Goal: Task Accomplishment & Management: Use online tool/utility

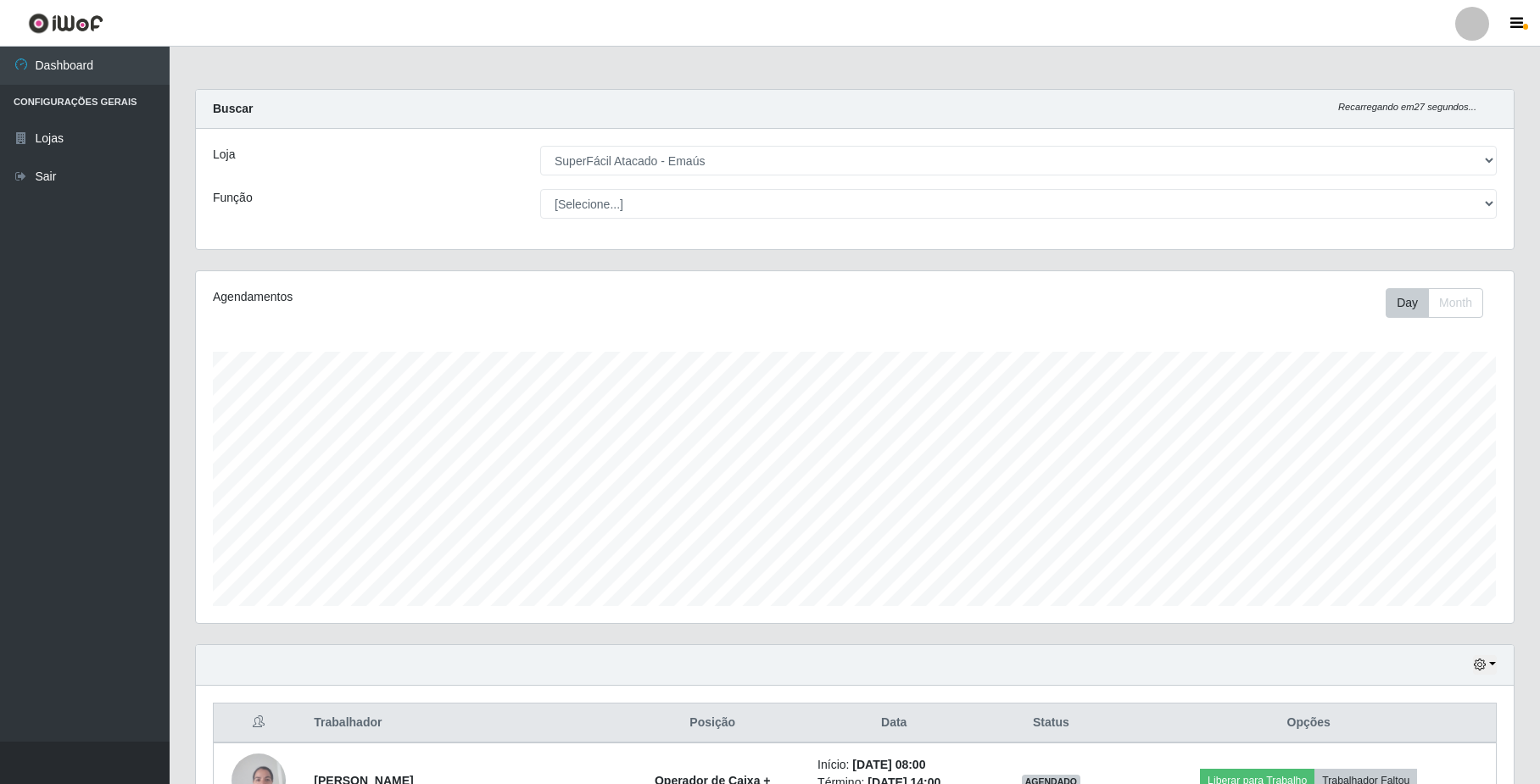
select select "407"
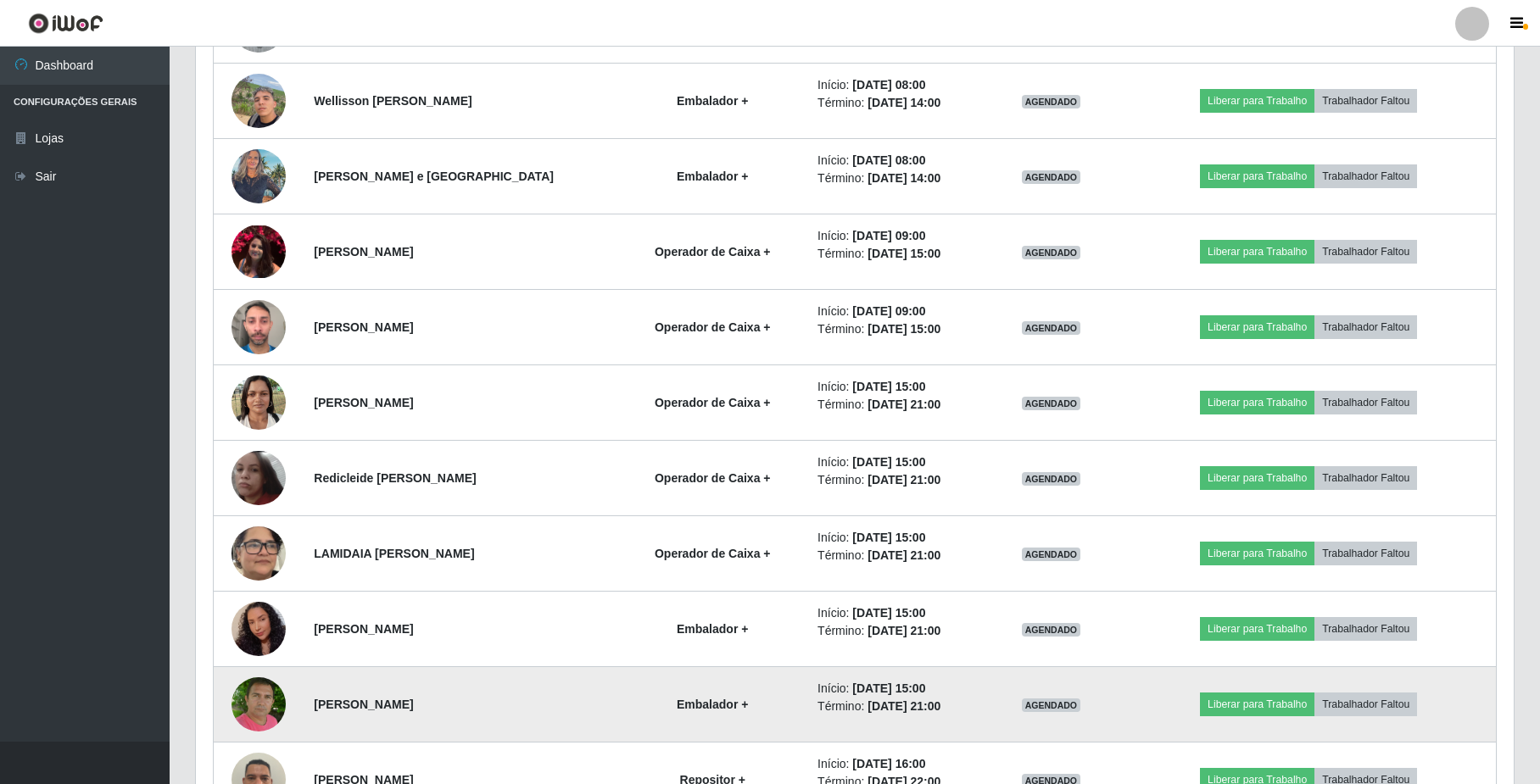
scroll to position [916, 0]
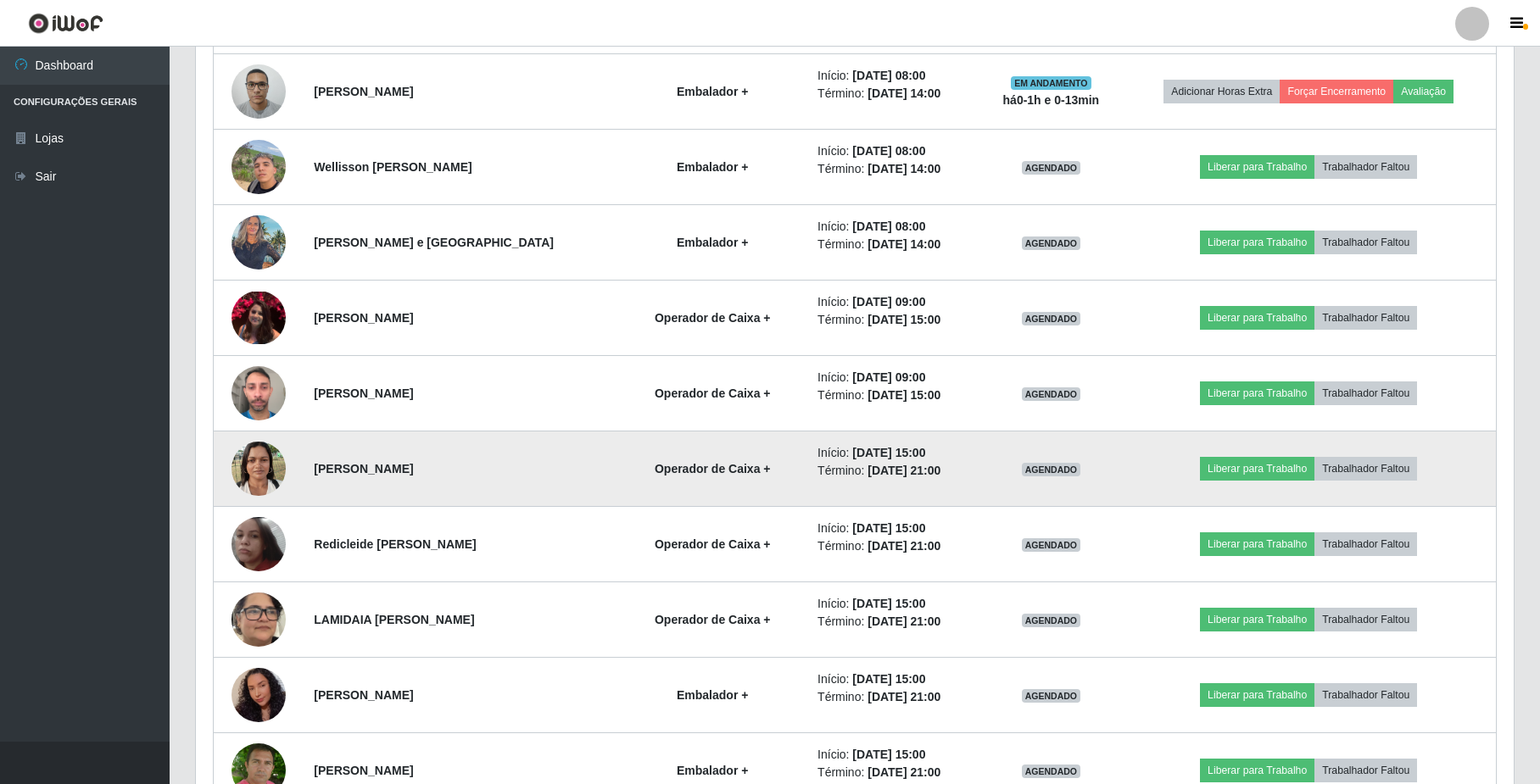
click at [245, 476] on img at bounding box center [258, 468] width 54 height 73
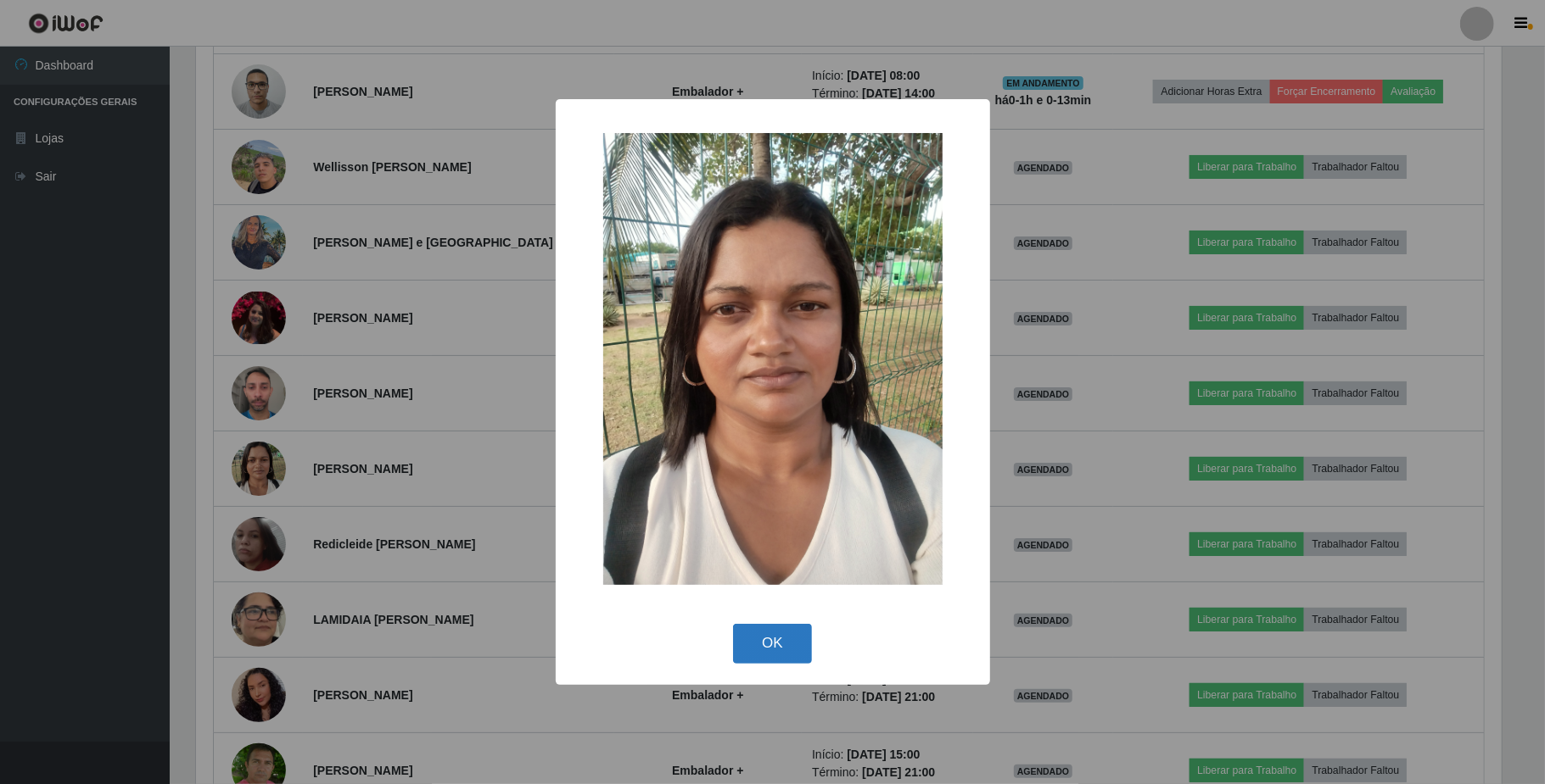
drag, startPoint x: 771, startPoint y: 644, endPoint x: 703, endPoint y: 648, distance: 68.1
click at [769, 644] on button "OK" at bounding box center [772, 644] width 79 height 39
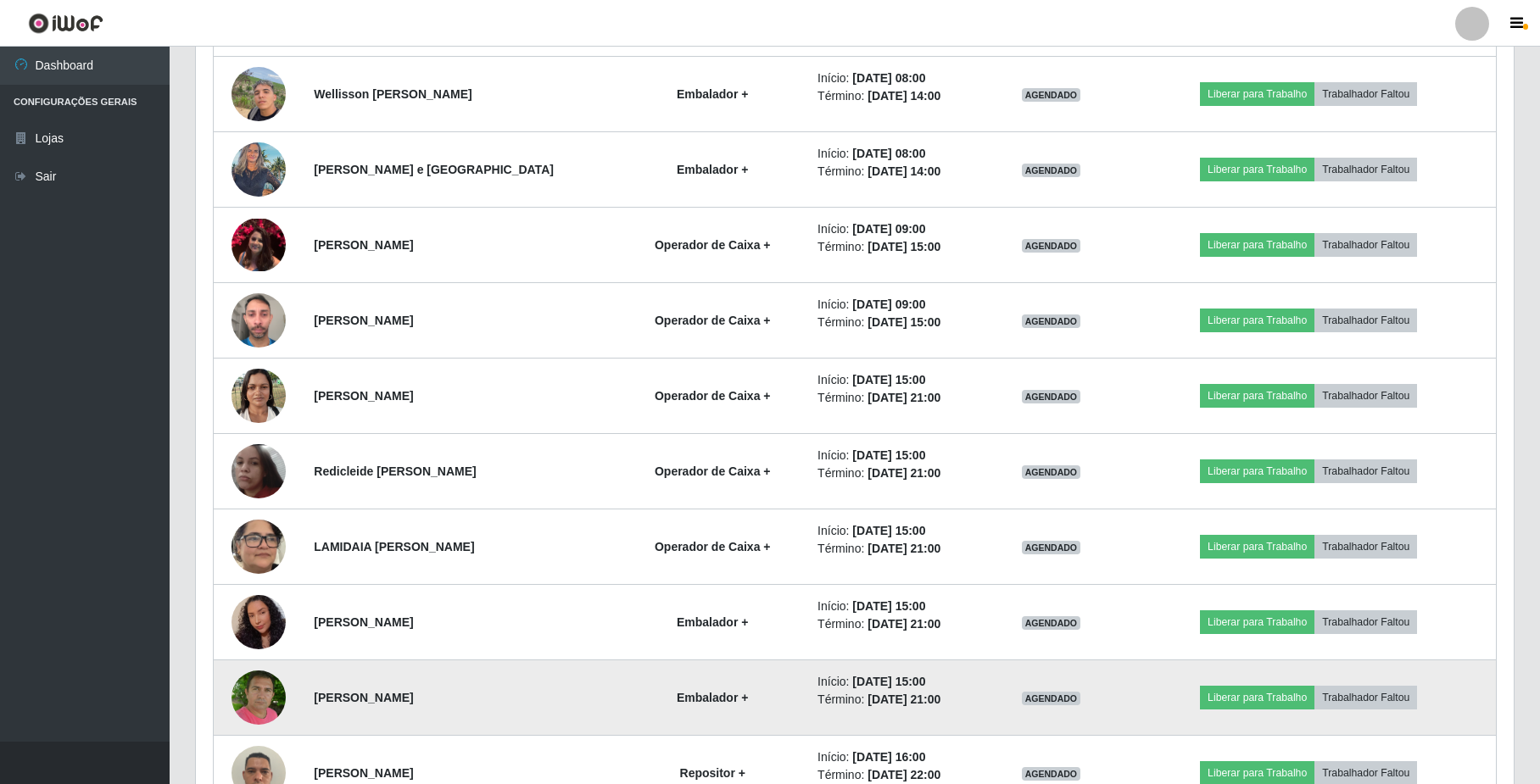
scroll to position [1028, 0]
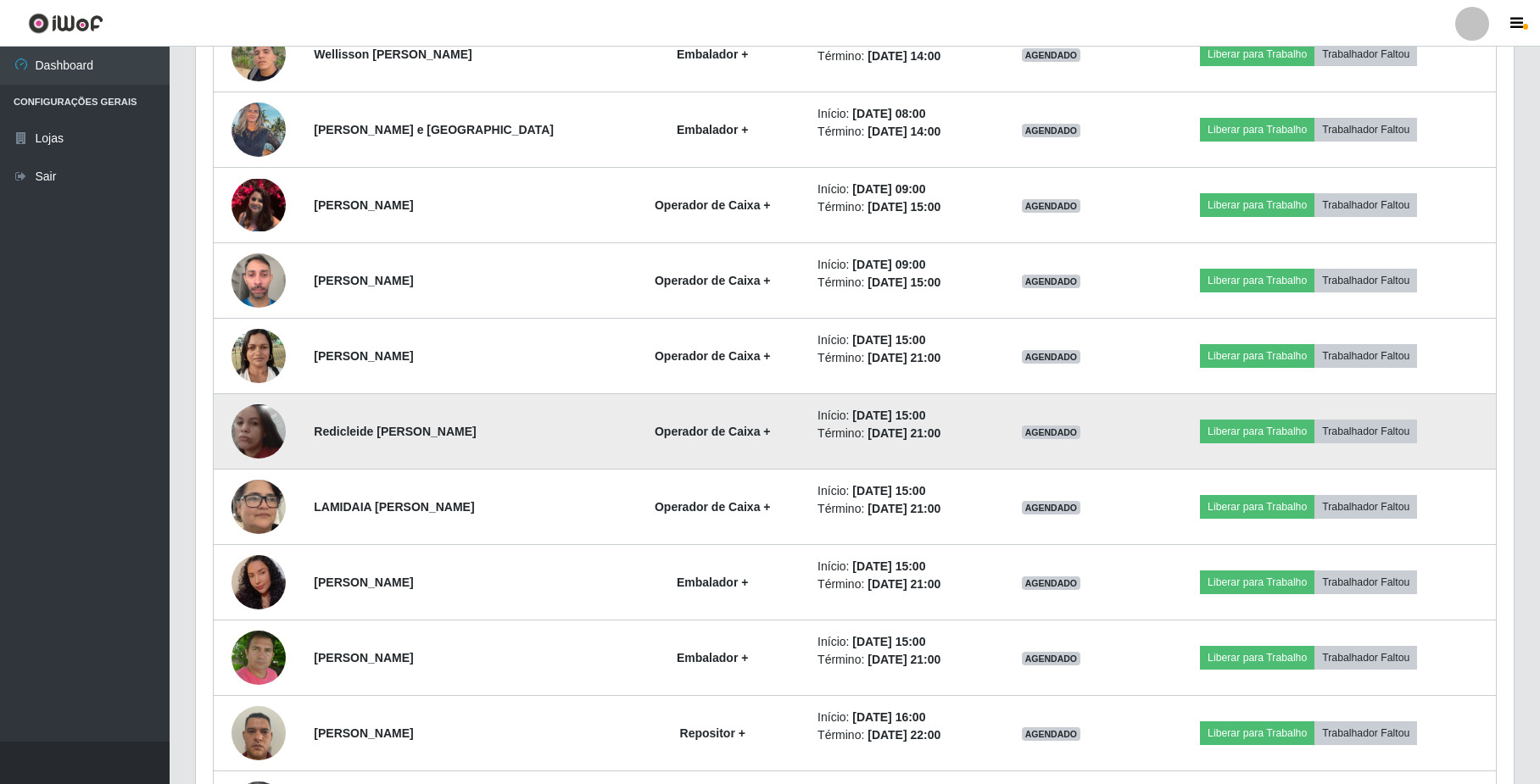
click at [269, 442] on img at bounding box center [258, 431] width 54 height 54
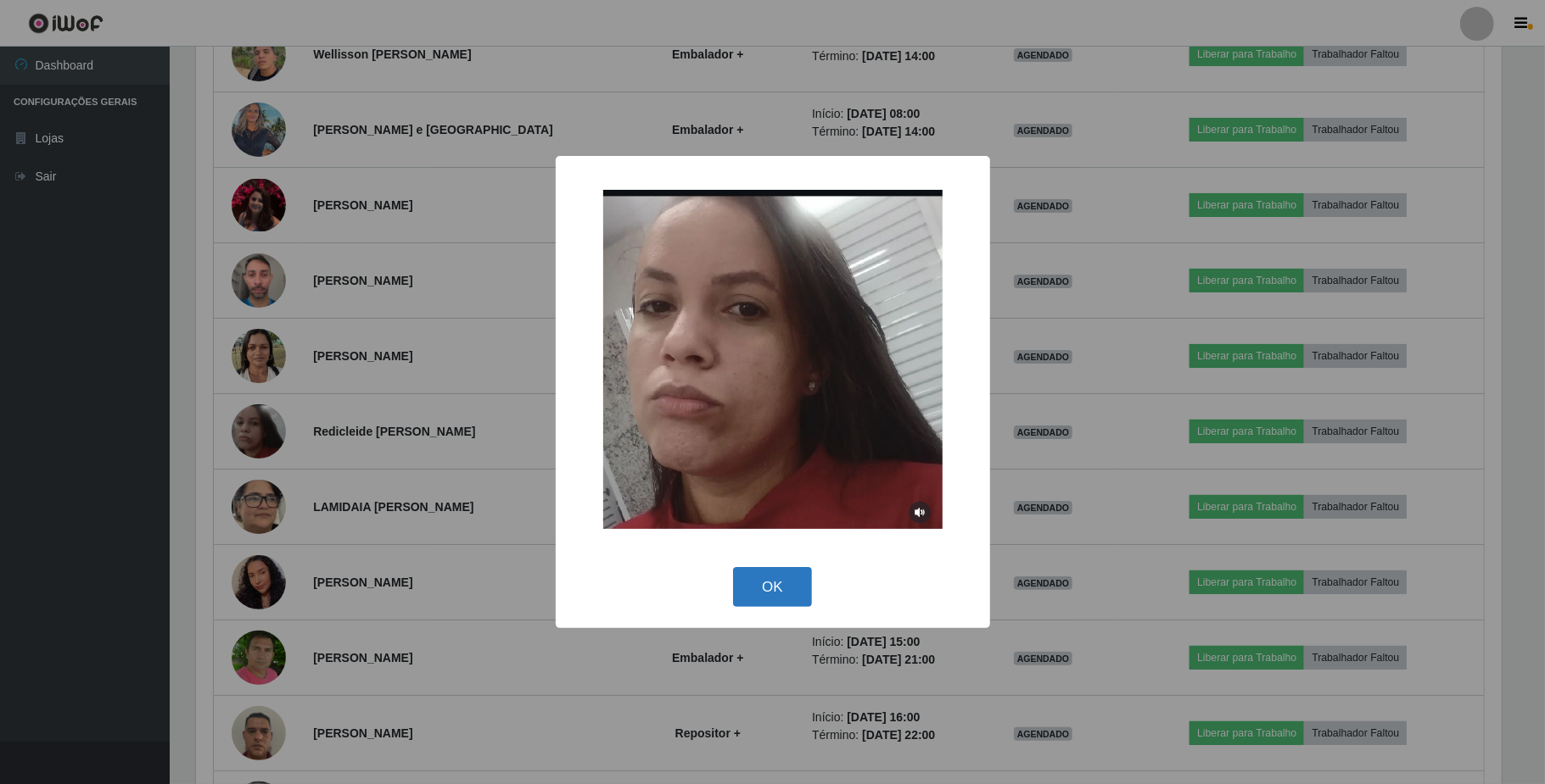
click at [765, 592] on button "OK" at bounding box center [772, 587] width 79 height 39
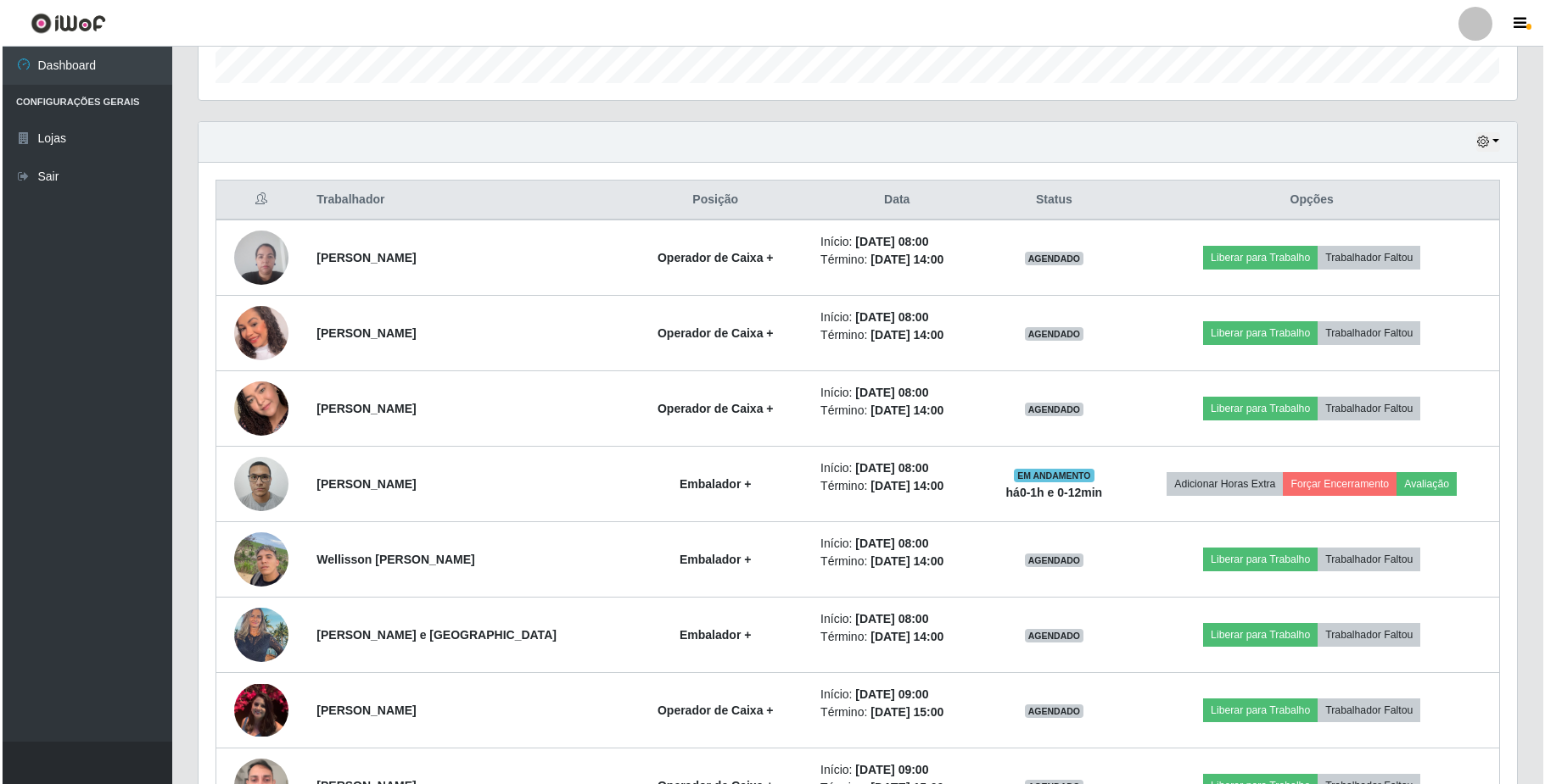
scroll to position [463, 0]
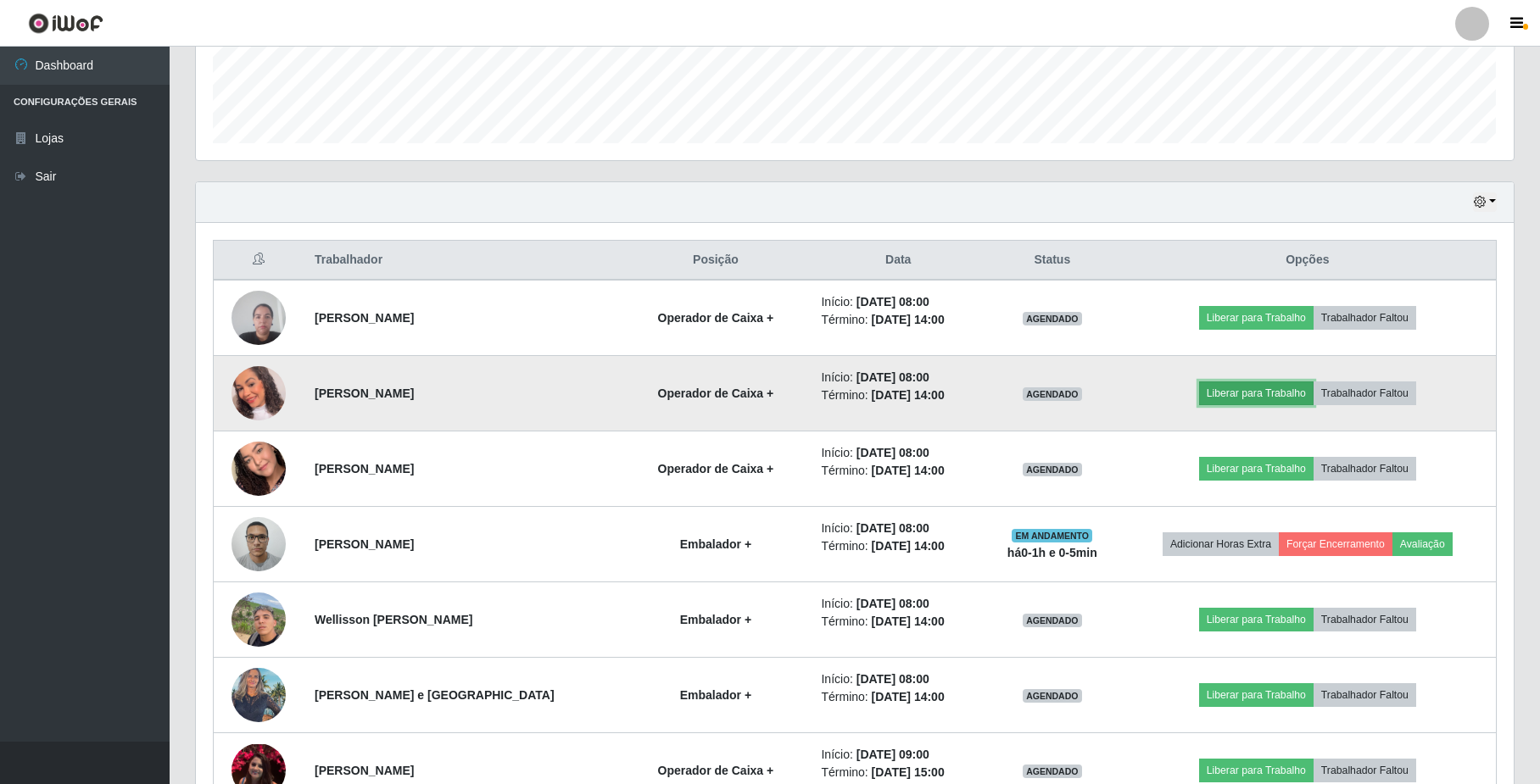
click at [1239, 401] on button "Liberar para Trabalho" at bounding box center [1256, 394] width 115 height 24
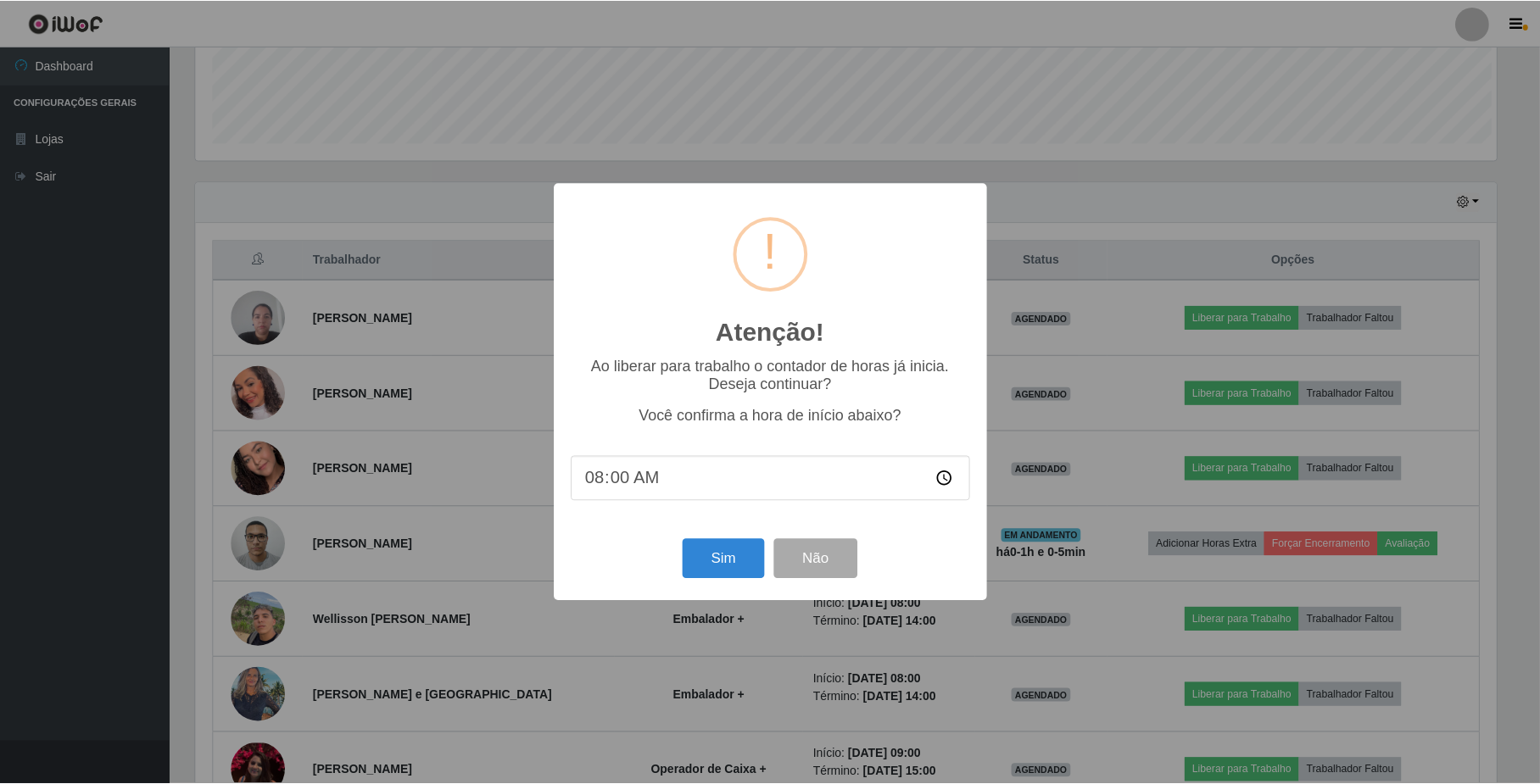
scroll to position [353, 1305]
click at [734, 557] on button "Sim" at bounding box center [725, 558] width 83 height 39
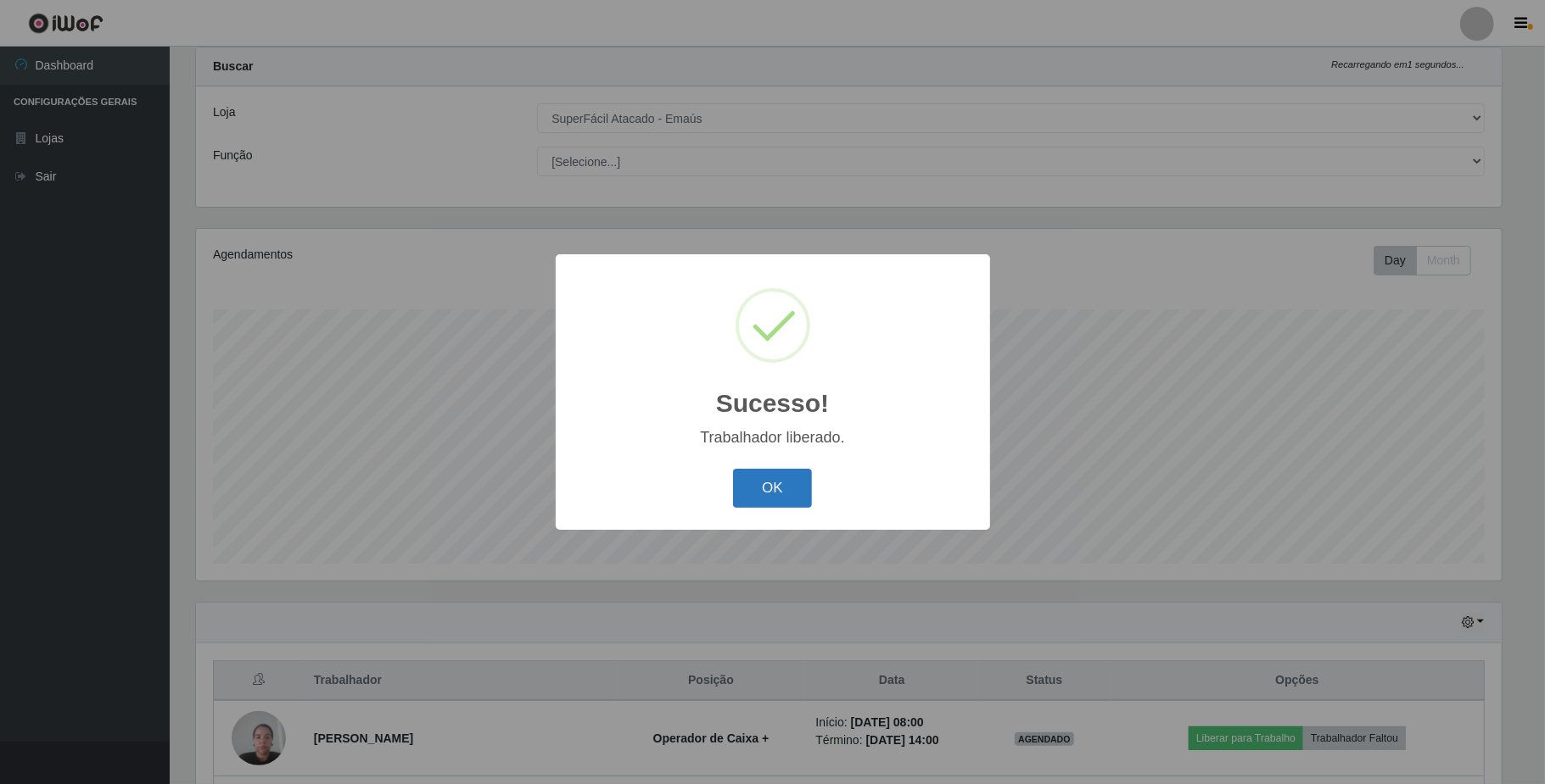
click at [754, 490] on button "OK" at bounding box center [772, 488] width 79 height 39
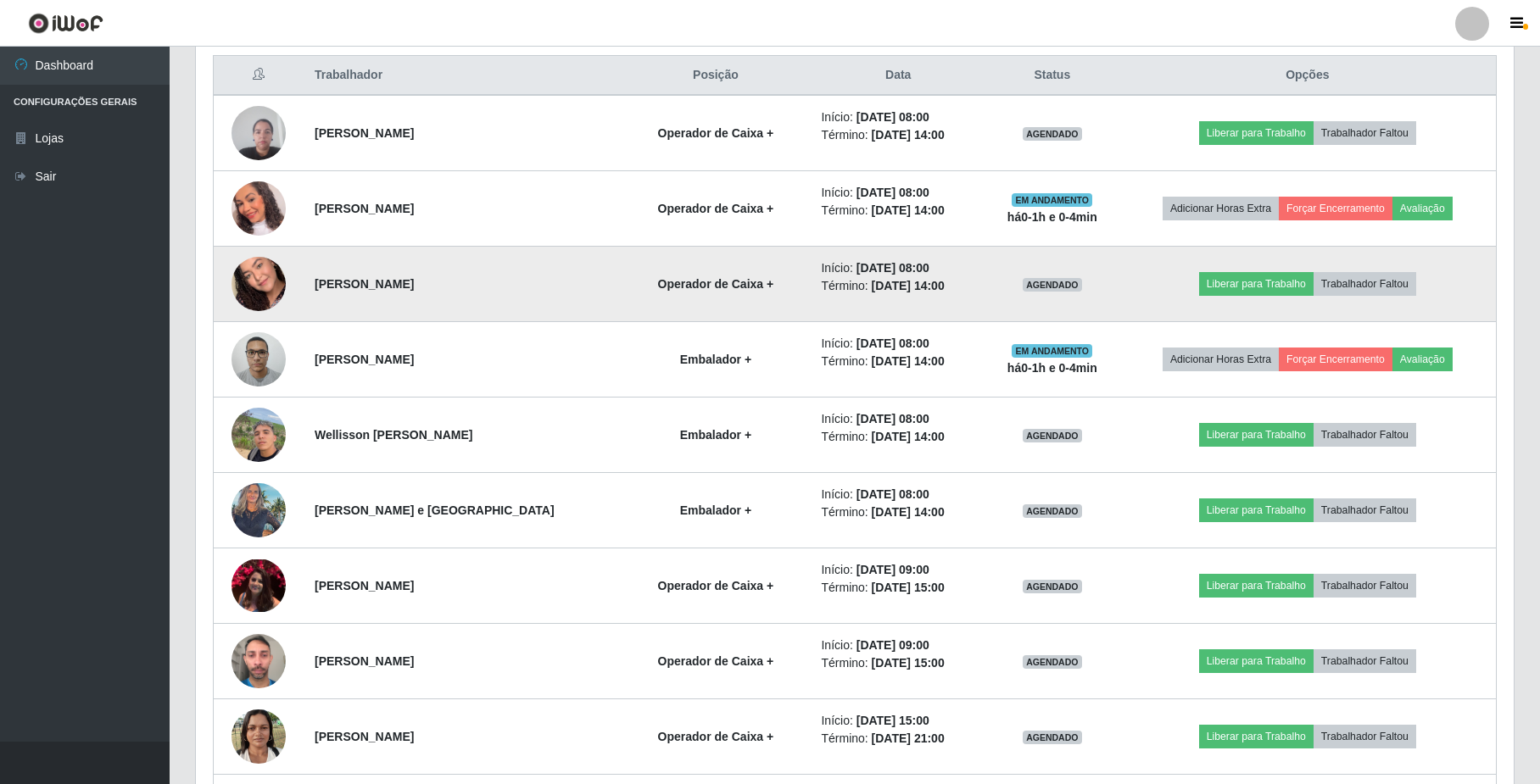
scroll to position [608, 0]
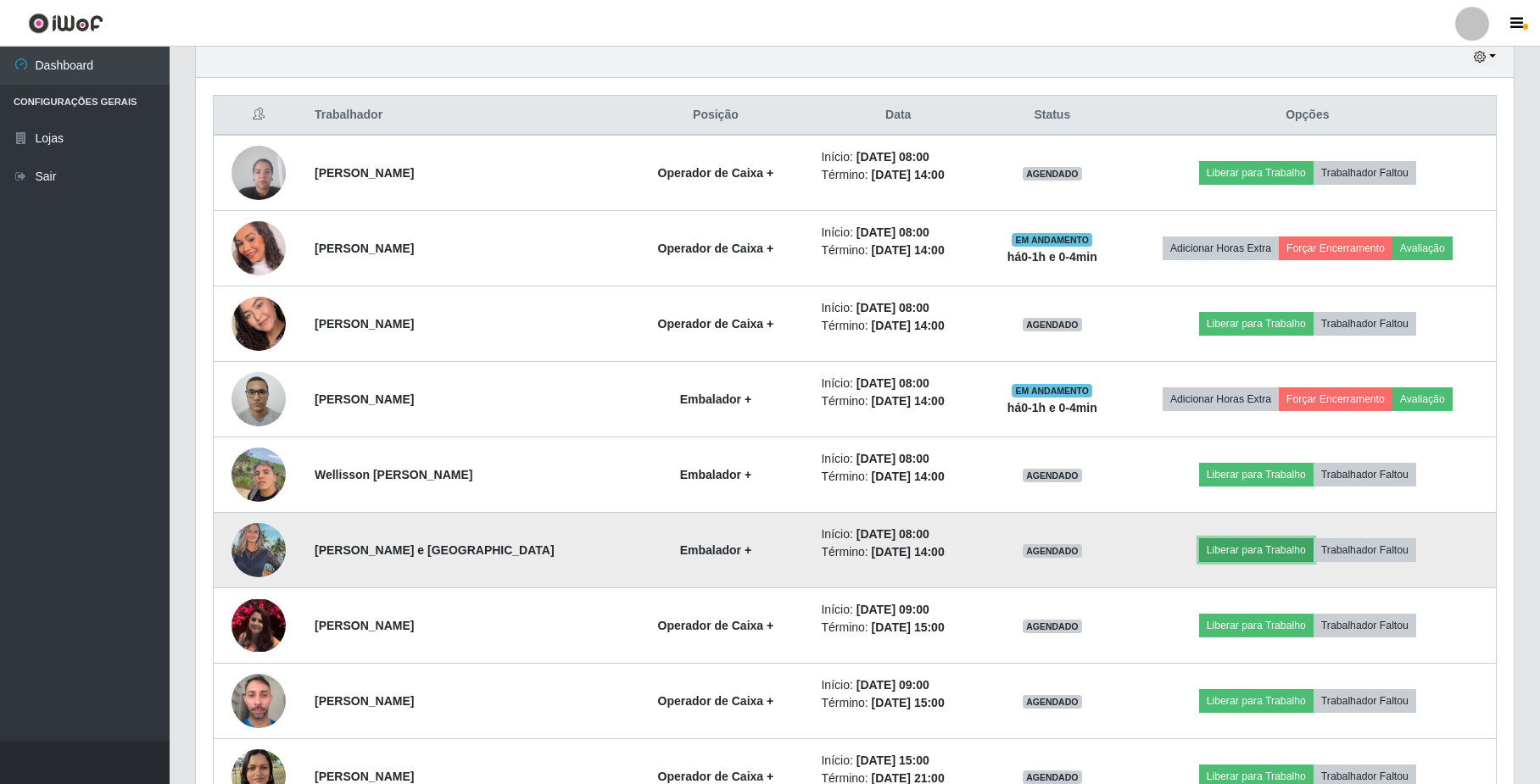
click at [1291, 554] on button "Liberar para Trabalho" at bounding box center [1256, 551] width 115 height 24
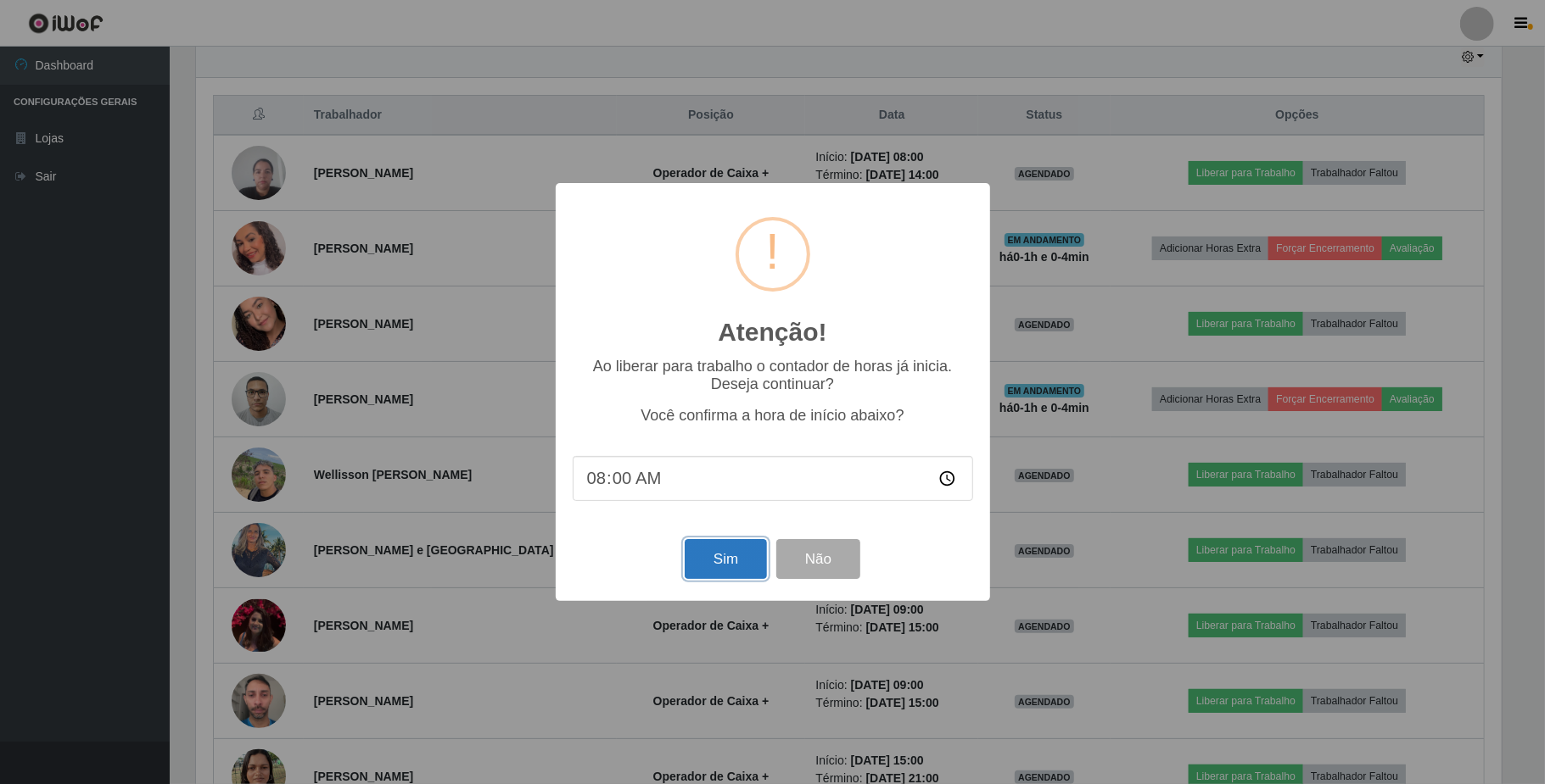
click at [738, 577] on button "Sim" at bounding box center [726, 558] width 83 height 39
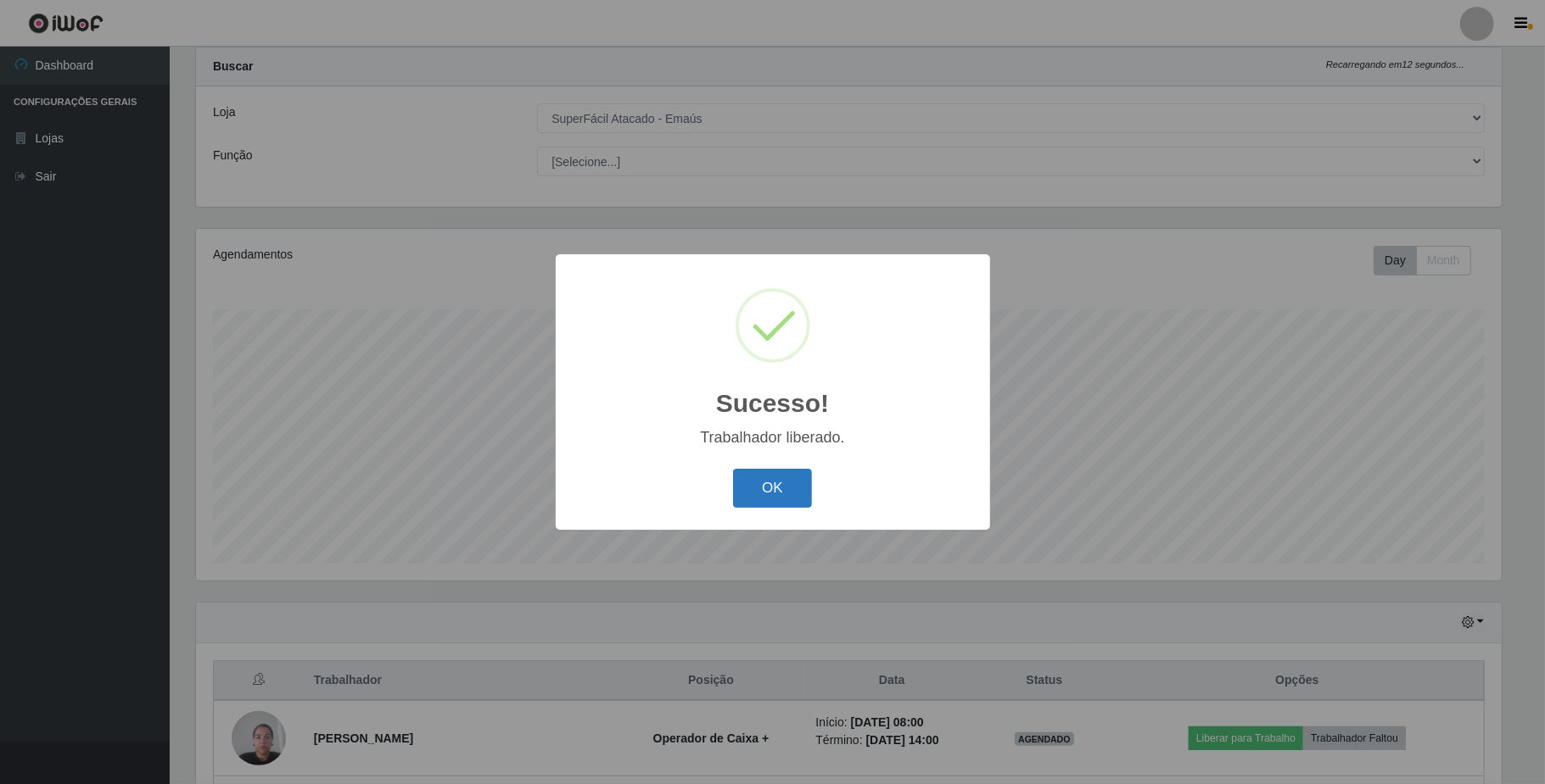
click at [772, 490] on button "OK" at bounding box center [772, 488] width 79 height 39
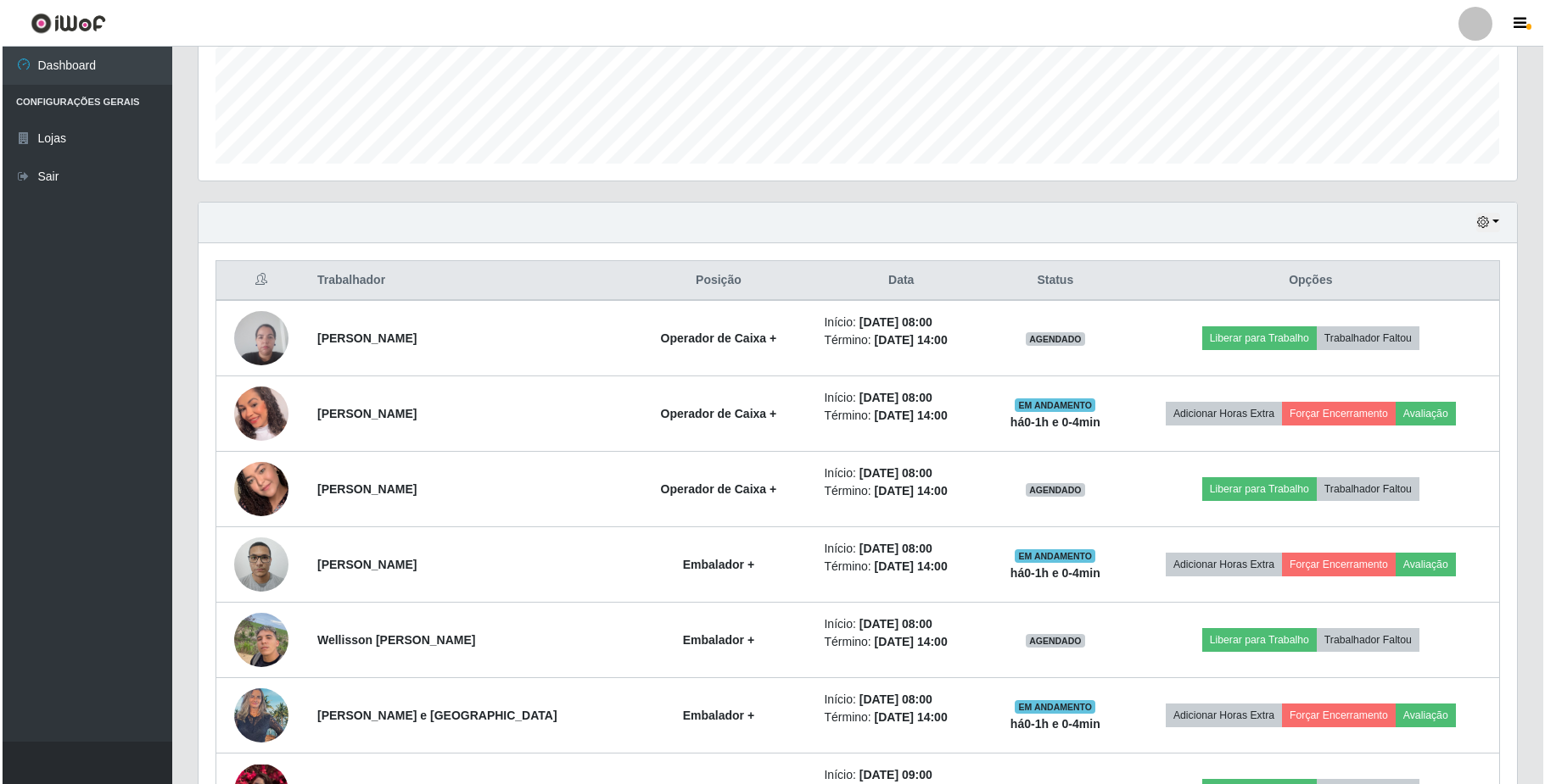
scroll to position [495, 0]
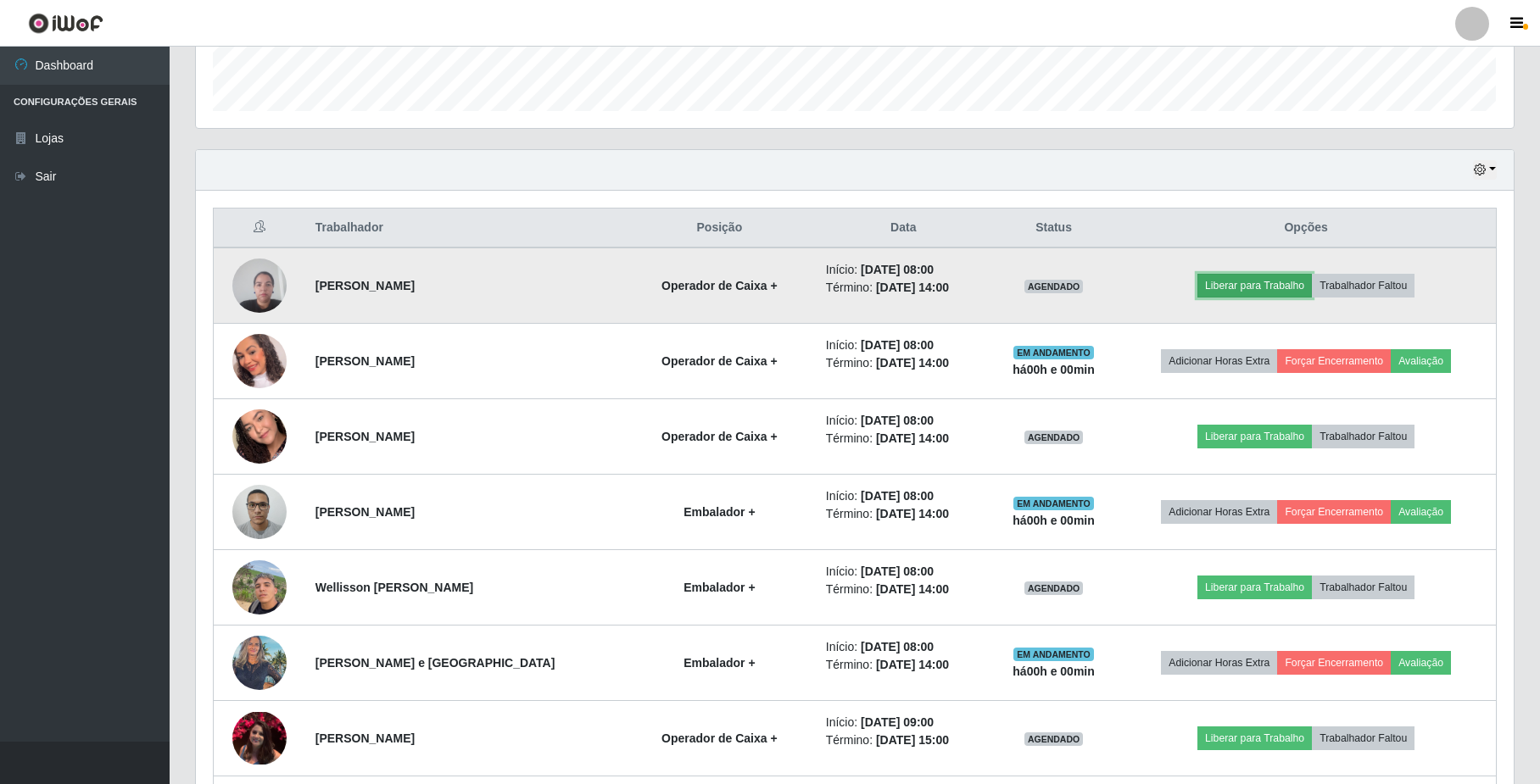
click at [1251, 284] on button "Liberar para Trabalho" at bounding box center [1254, 286] width 115 height 24
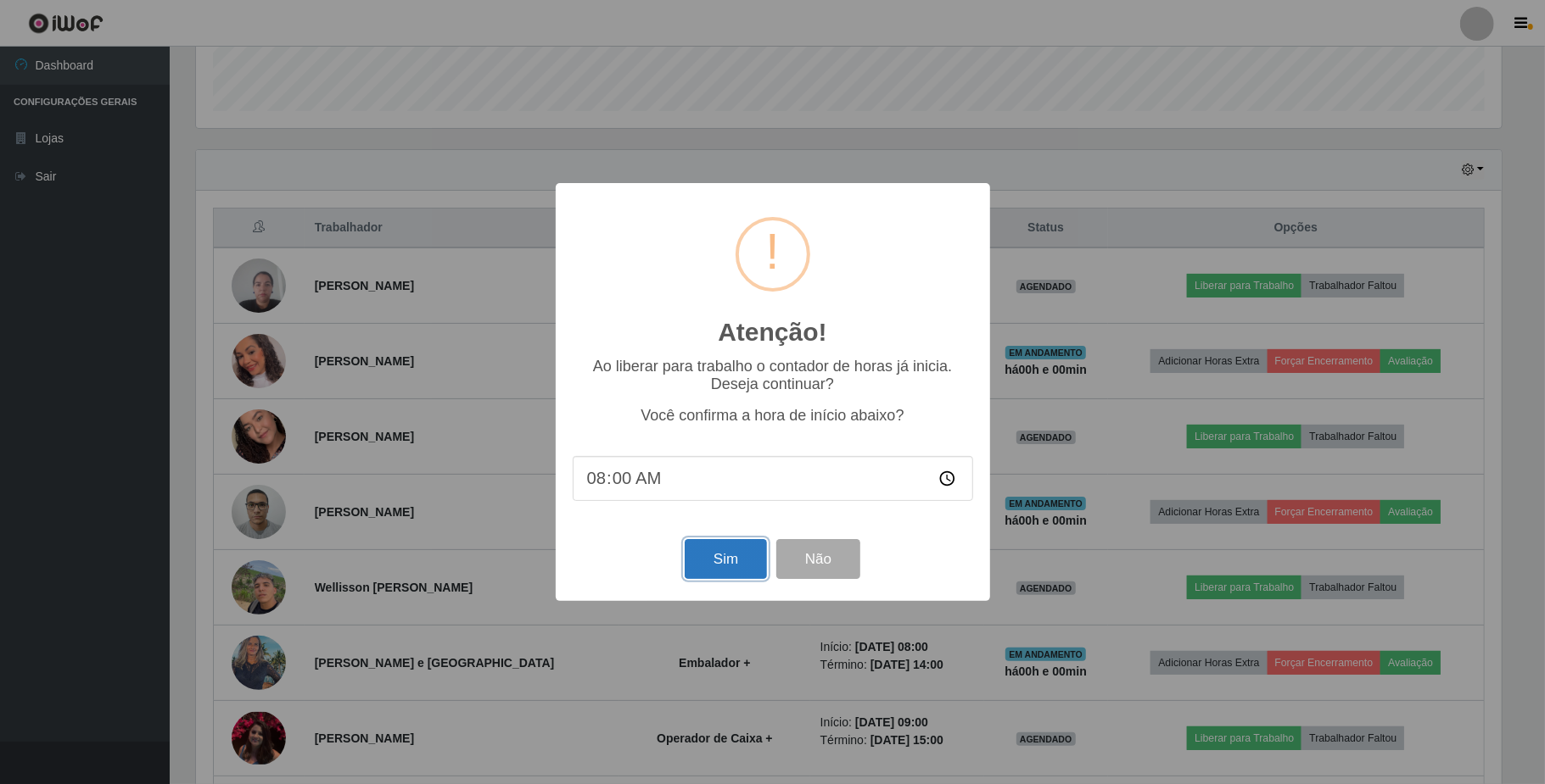
click at [720, 565] on button "Sim" at bounding box center [726, 558] width 83 height 39
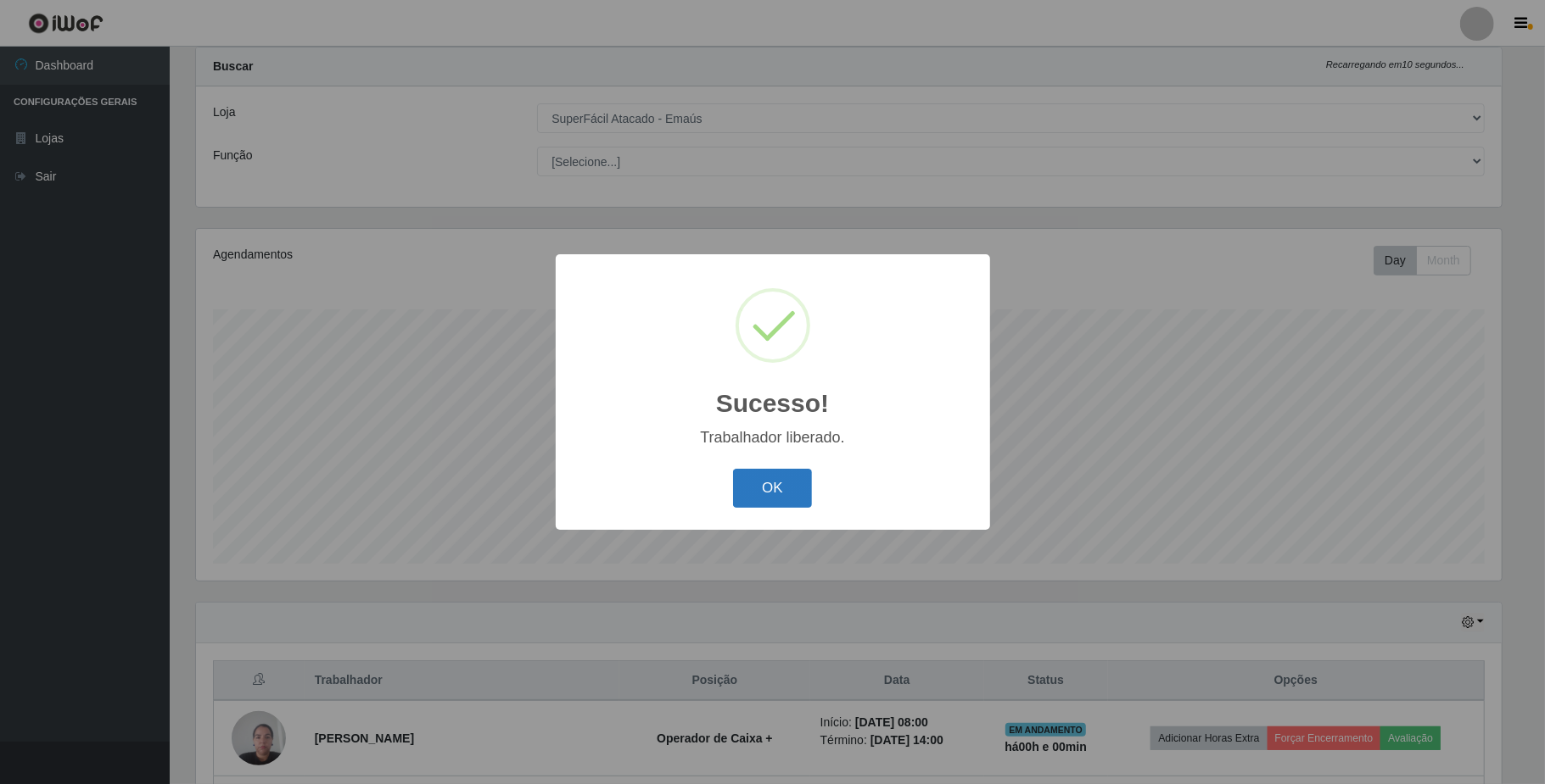
click at [772, 493] on button "OK" at bounding box center [772, 488] width 79 height 39
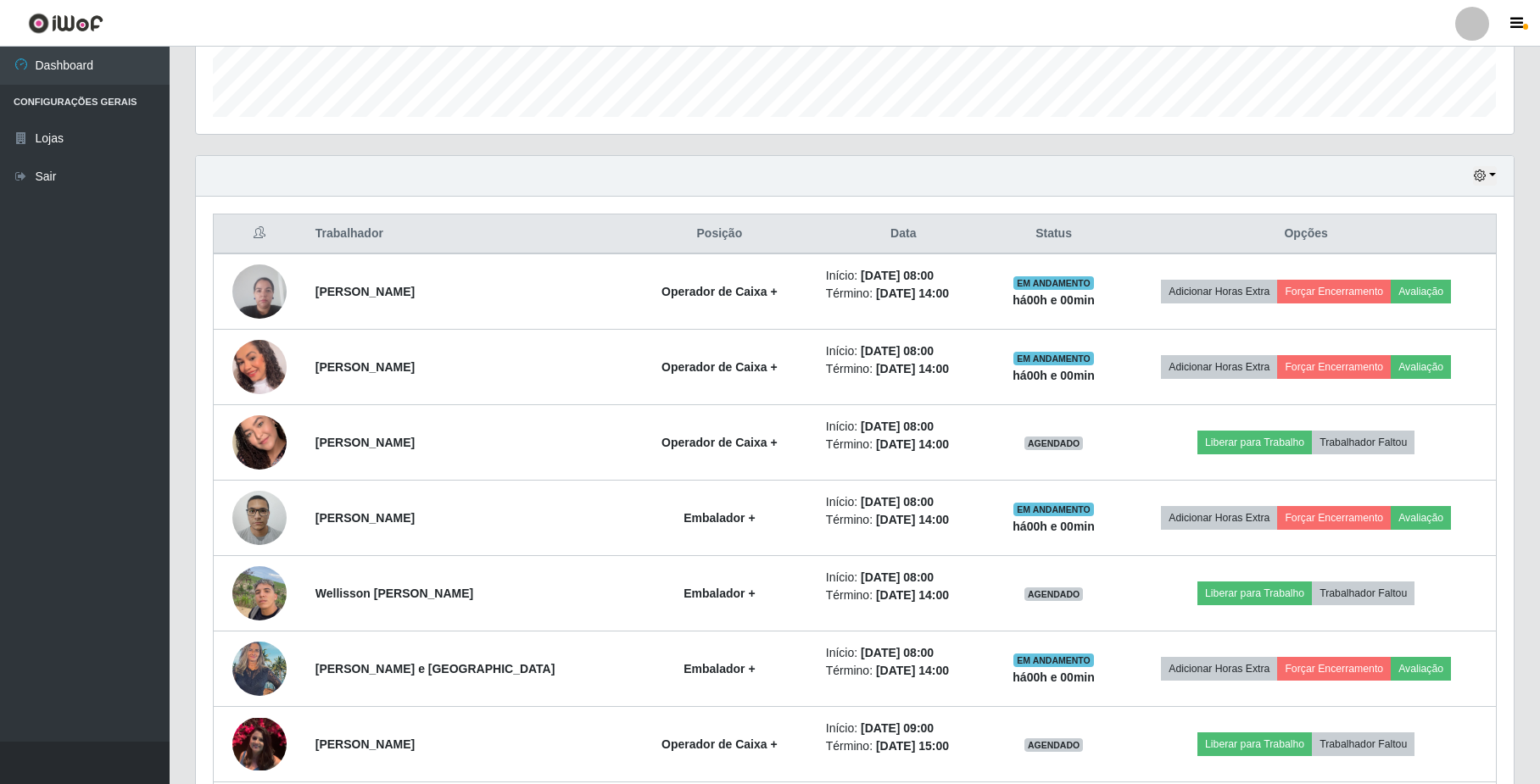
scroll to position [495, 0]
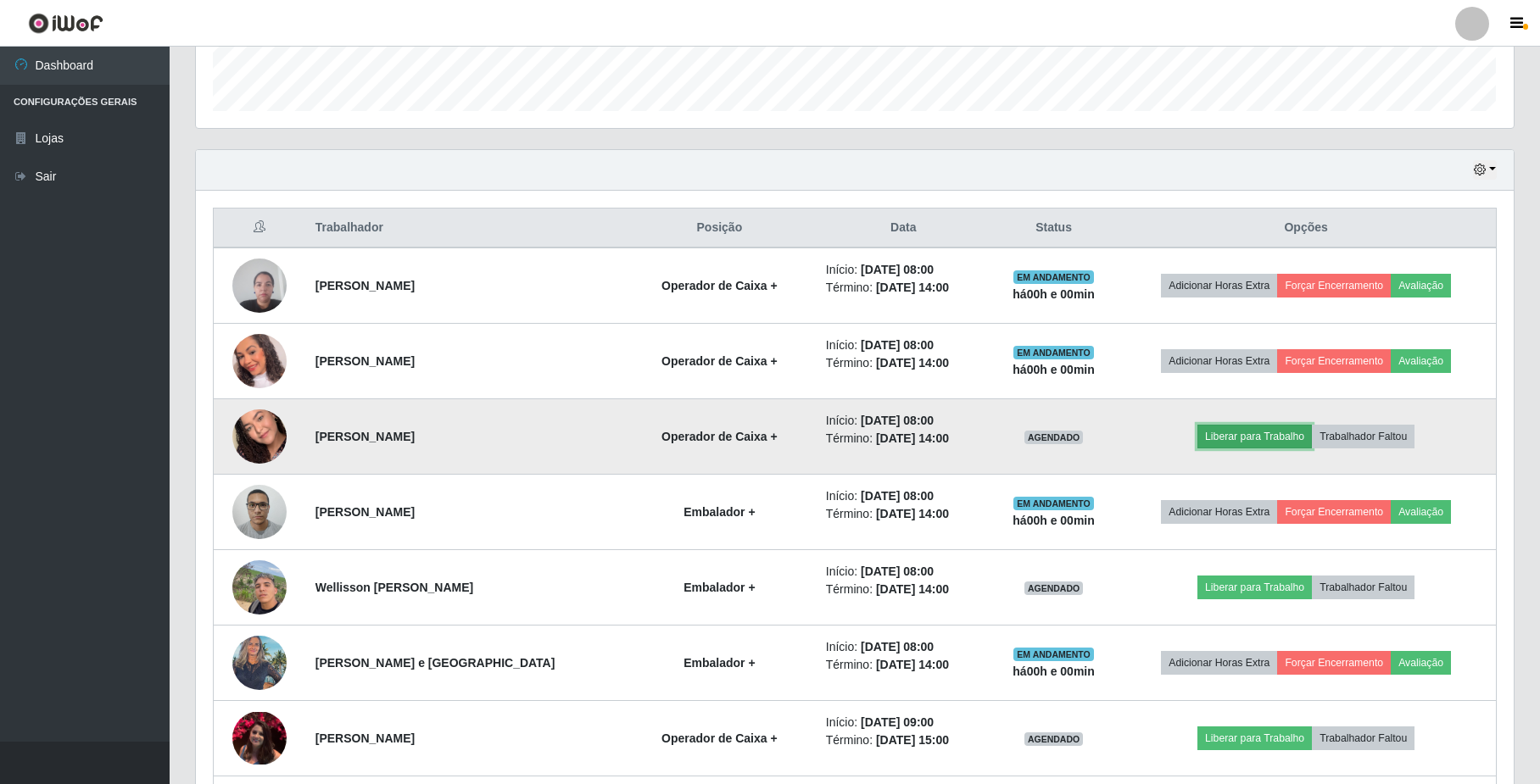
click at [1222, 442] on button "Liberar para Trabalho" at bounding box center [1254, 437] width 115 height 24
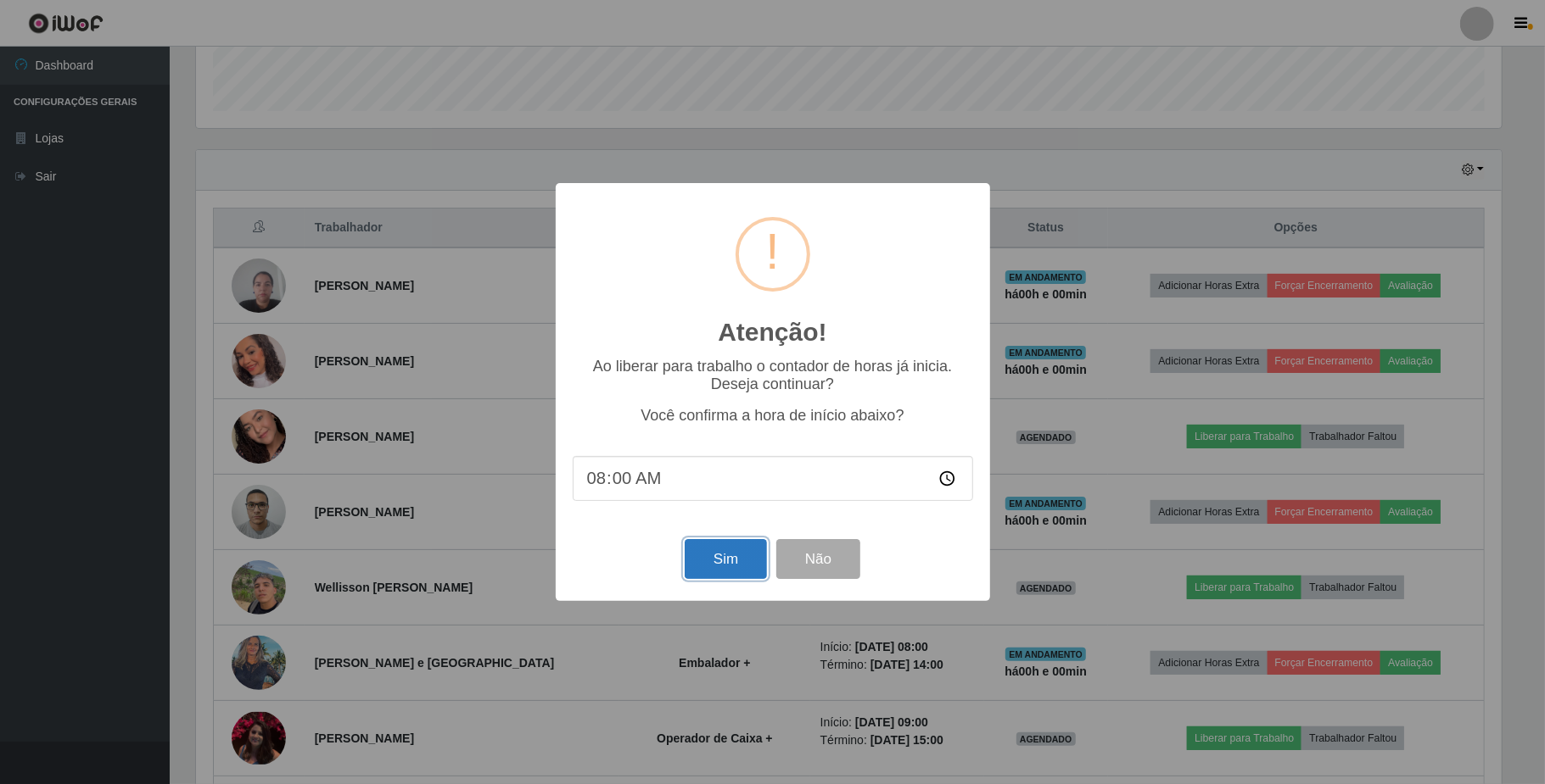
click at [757, 556] on button "Sim" at bounding box center [726, 558] width 83 height 39
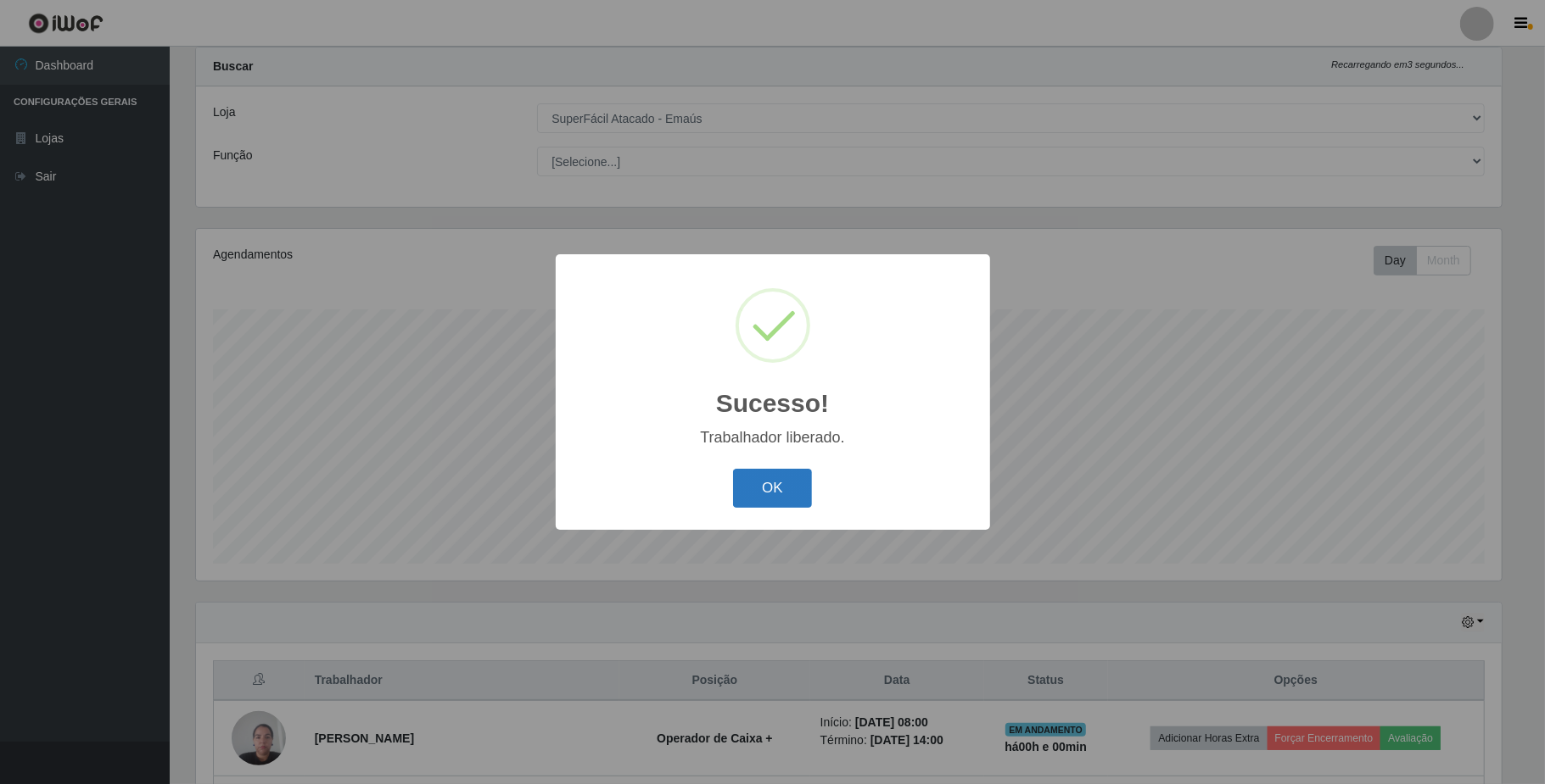
click at [779, 495] on button "OK" at bounding box center [772, 488] width 79 height 39
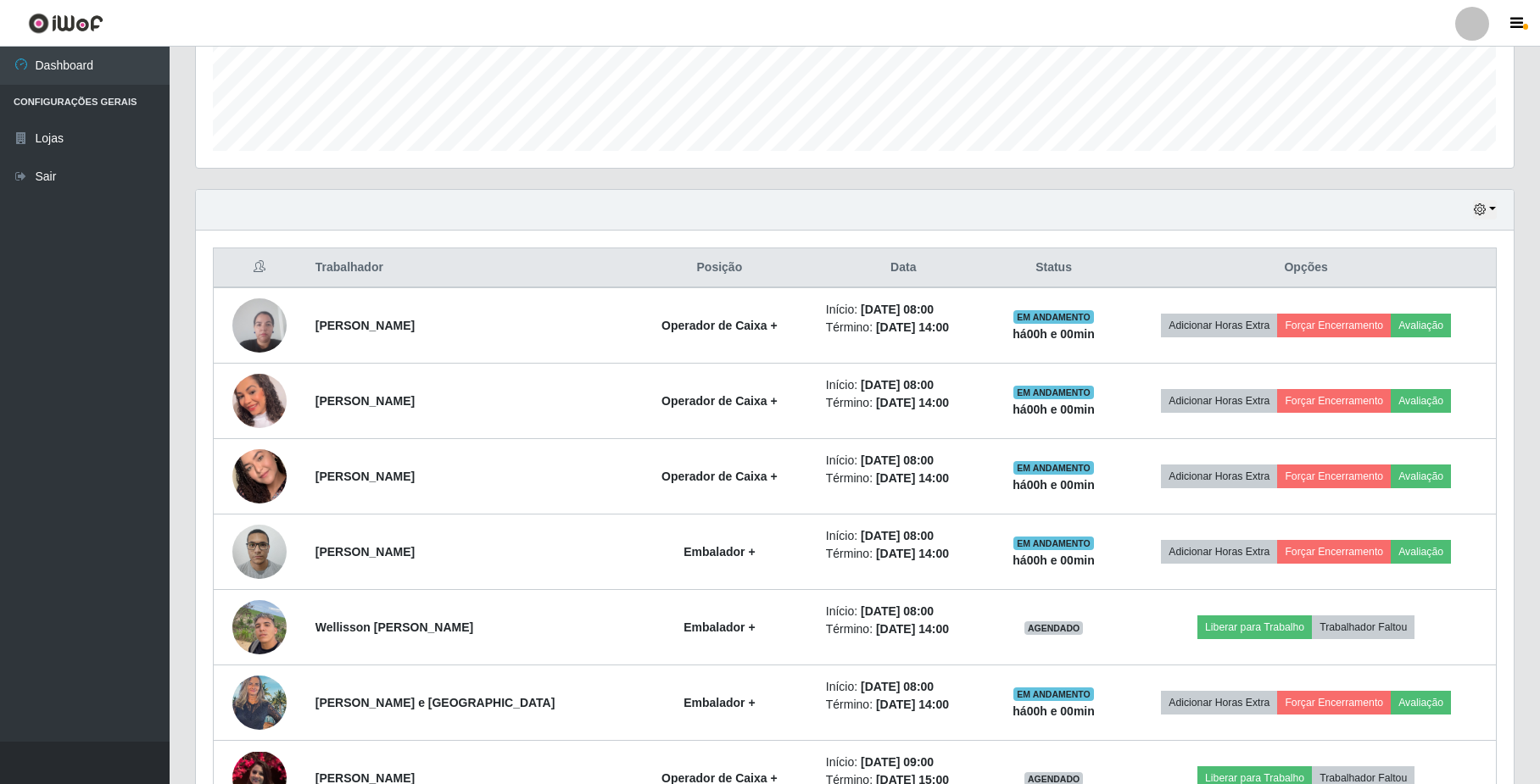
scroll to position [495, 0]
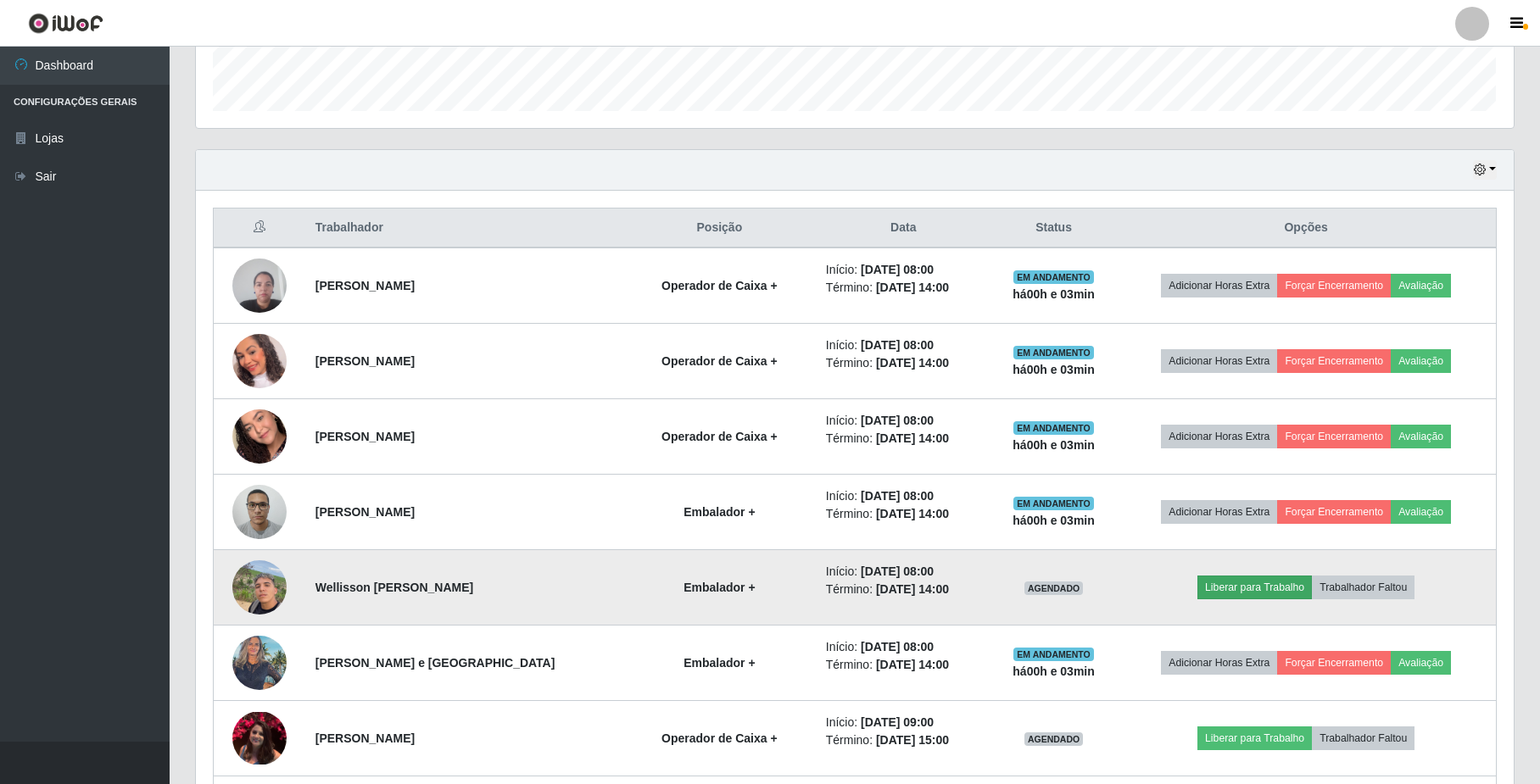
click at [1263, 577] on td "Liberar para Trabalho Trabalhador Faltou" at bounding box center [1307, 588] width 380 height 75
click at [1255, 588] on button "Liberar para Trabalho" at bounding box center [1254, 588] width 115 height 24
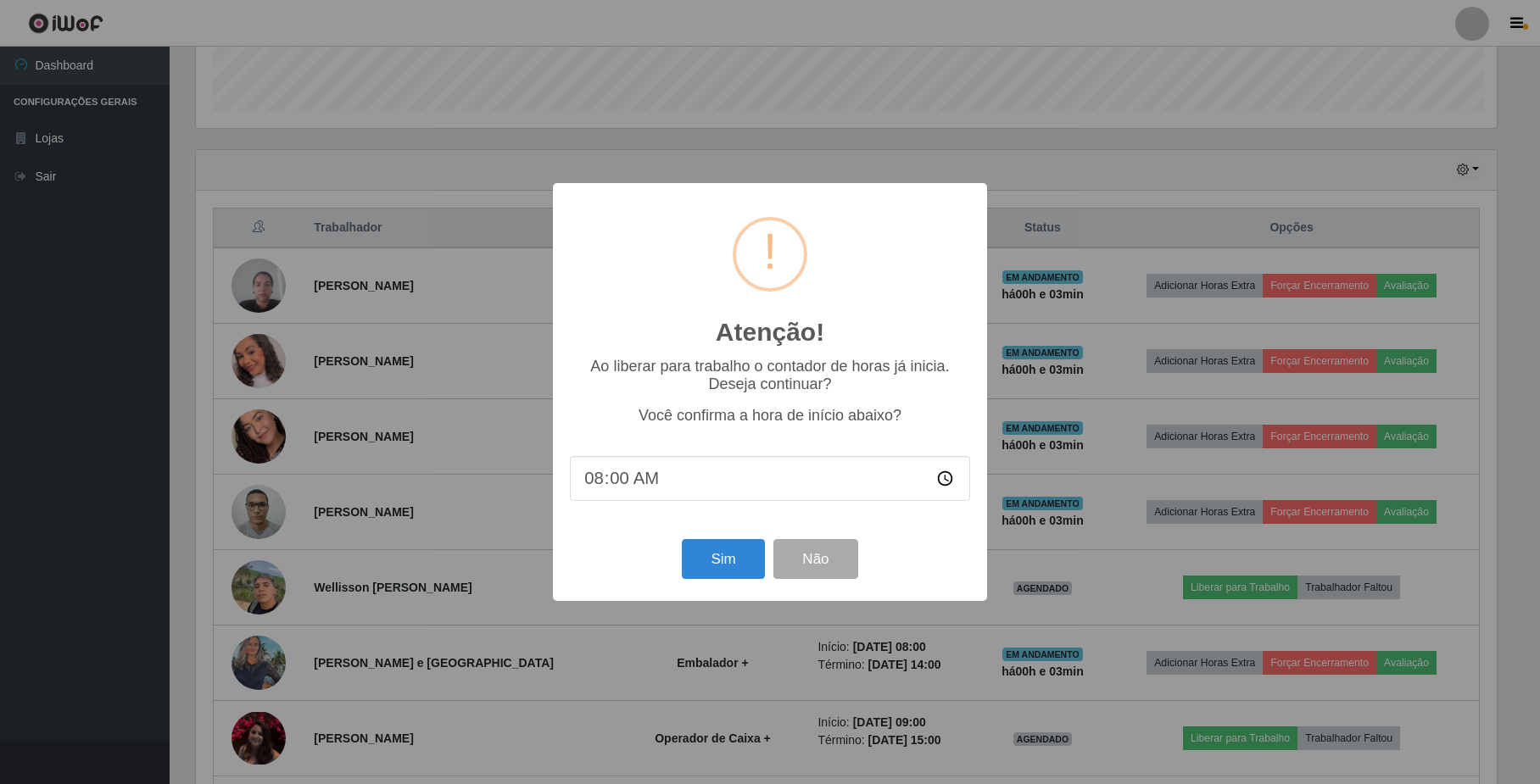
scroll to position [353, 1305]
click at [729, 567] on button "Sim" at bounding box center [725, 558] width 83 height 39
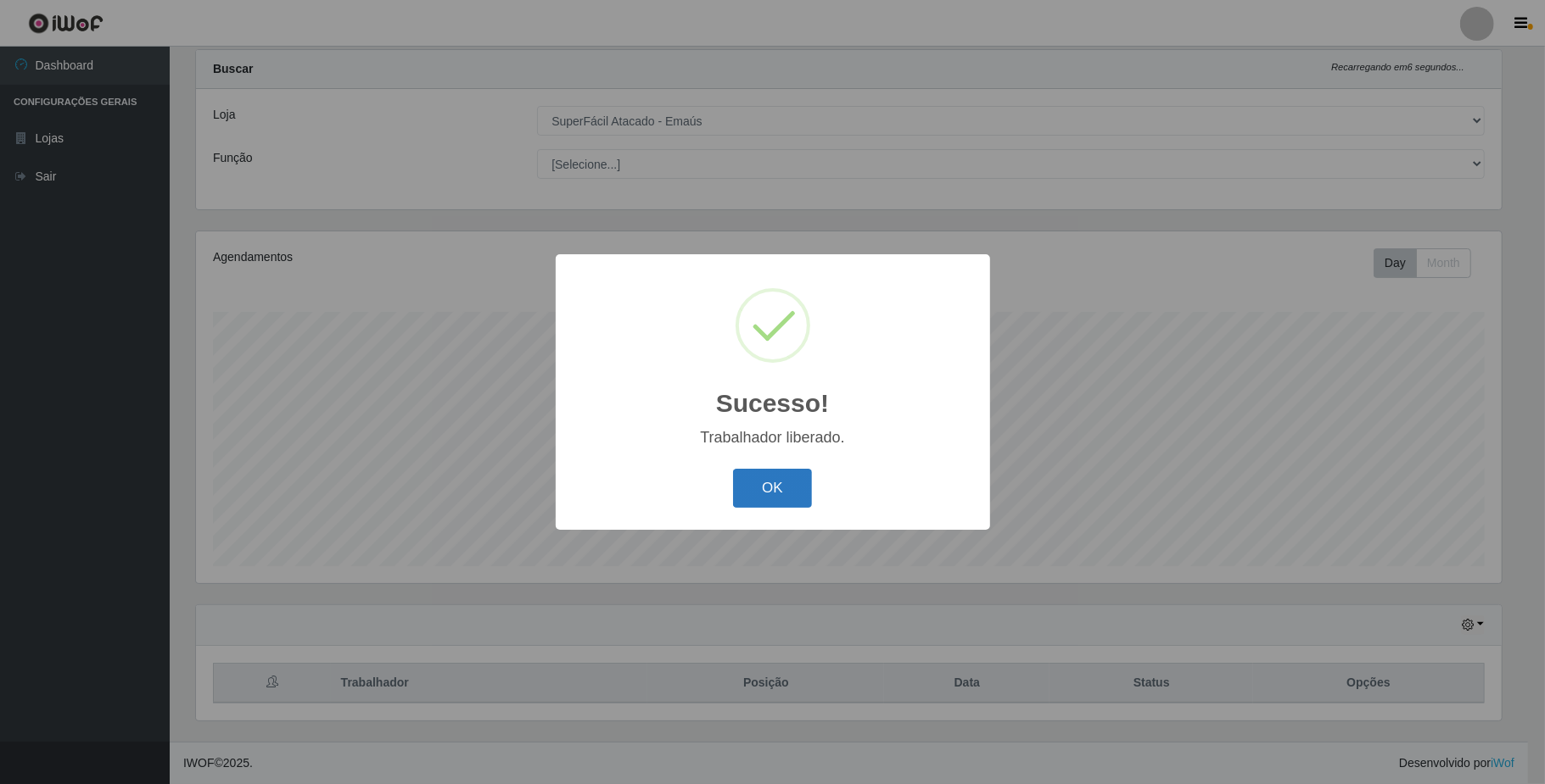
click at [779, 487] on button "OK" at bounding box center [772, 488] width 79 height 39
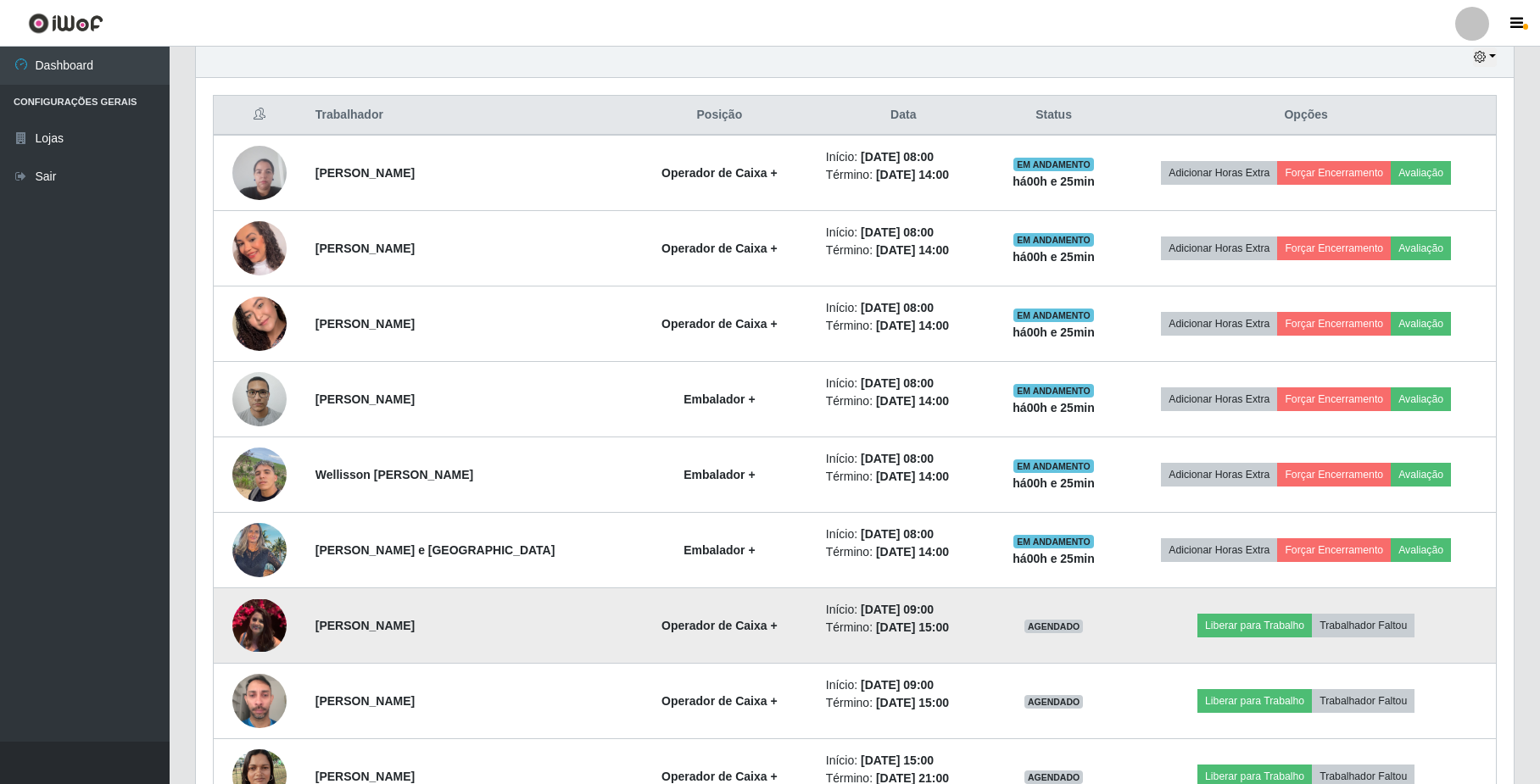
scroll to position [721, 0]
